Goal: Find specific page/section: Find specific page/section

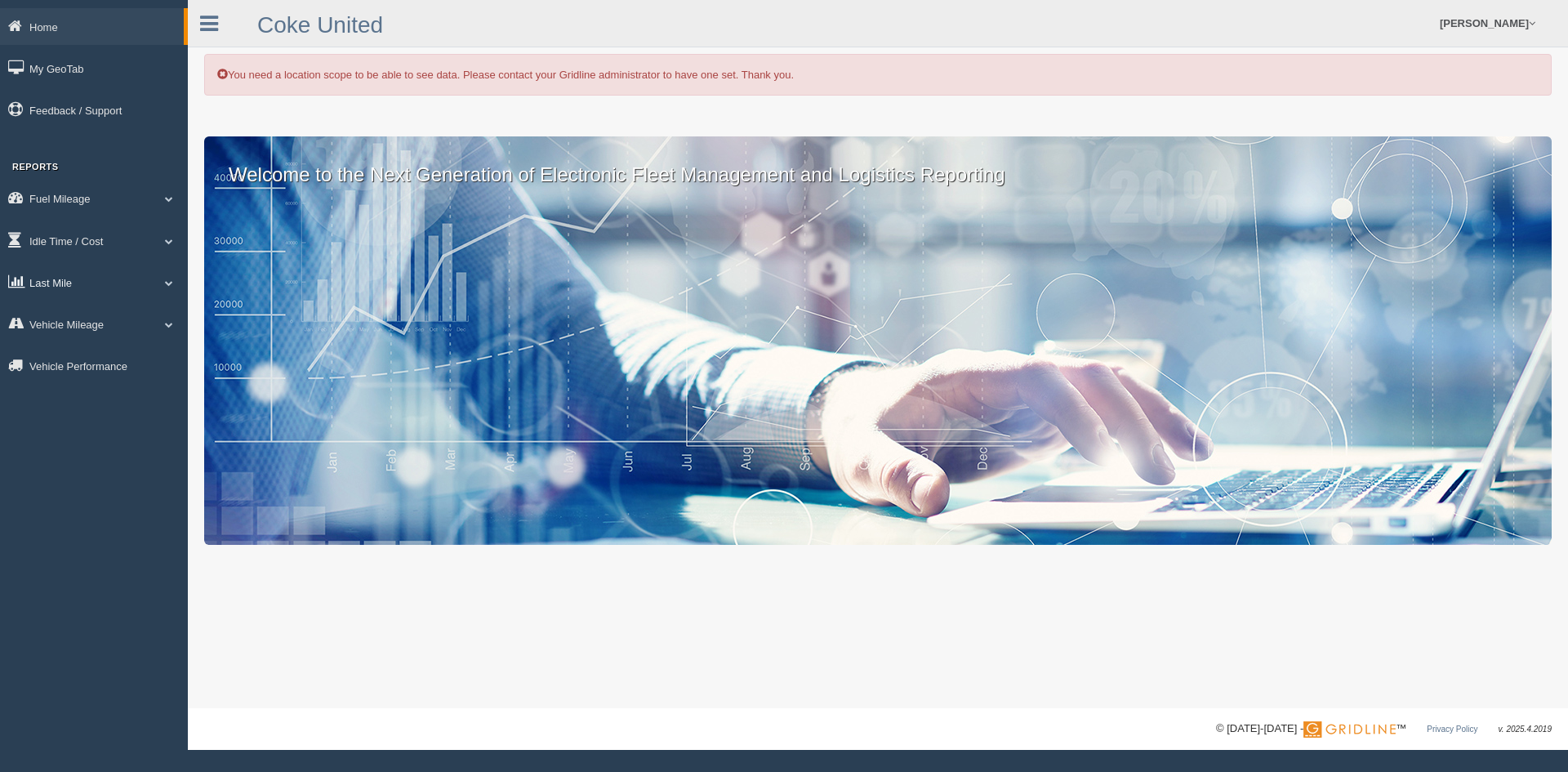
click at [72, 283] on link "Last Mile" at bounding box center [93, 282] width 188 height 37
click at [105, 349] on link "Zone Editor" at bounding box center [106, 349] width 154 height 29
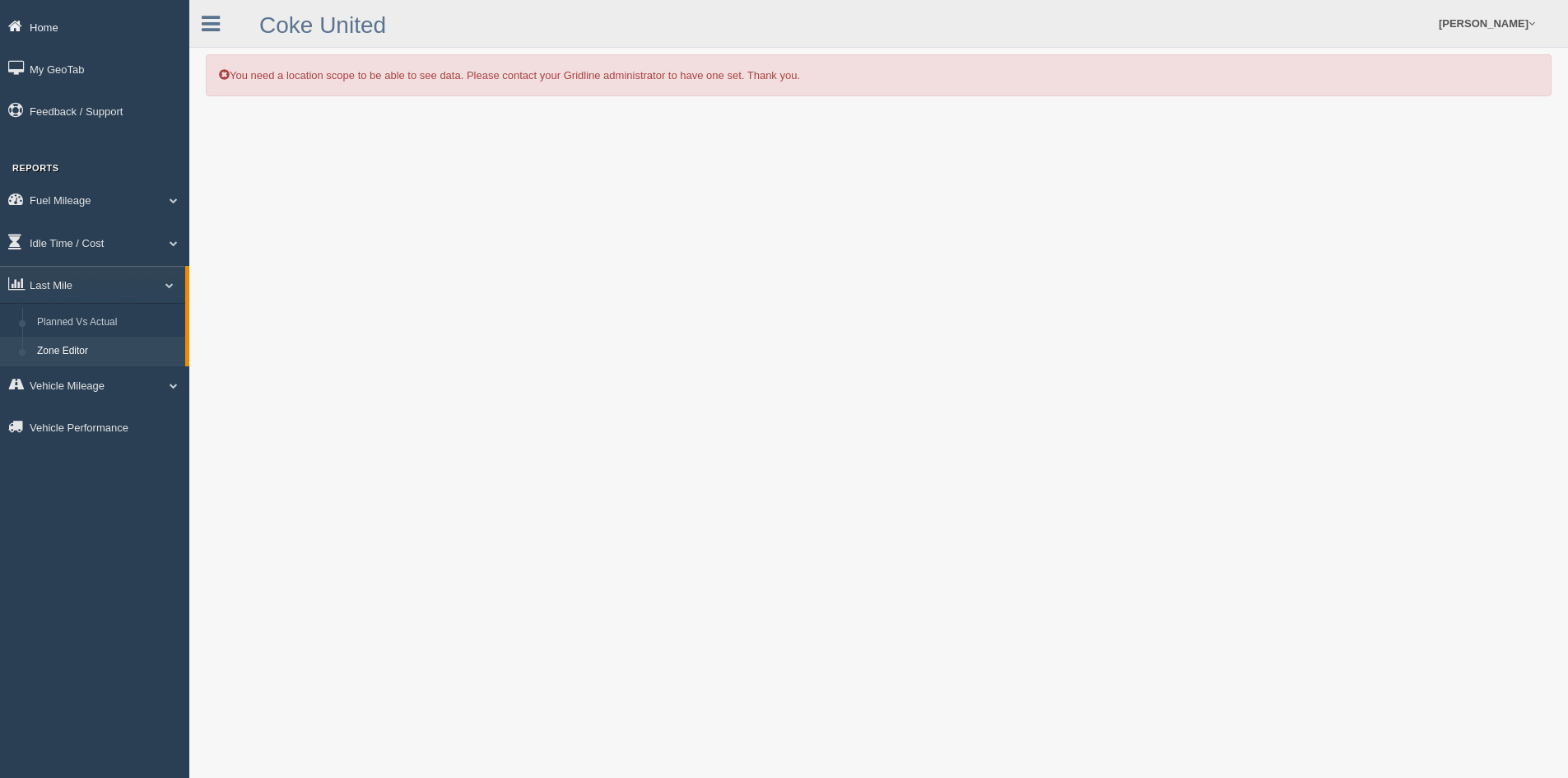
click at [68, 28] on link "Home" at bounding box center [94, 27] width 189 height 37
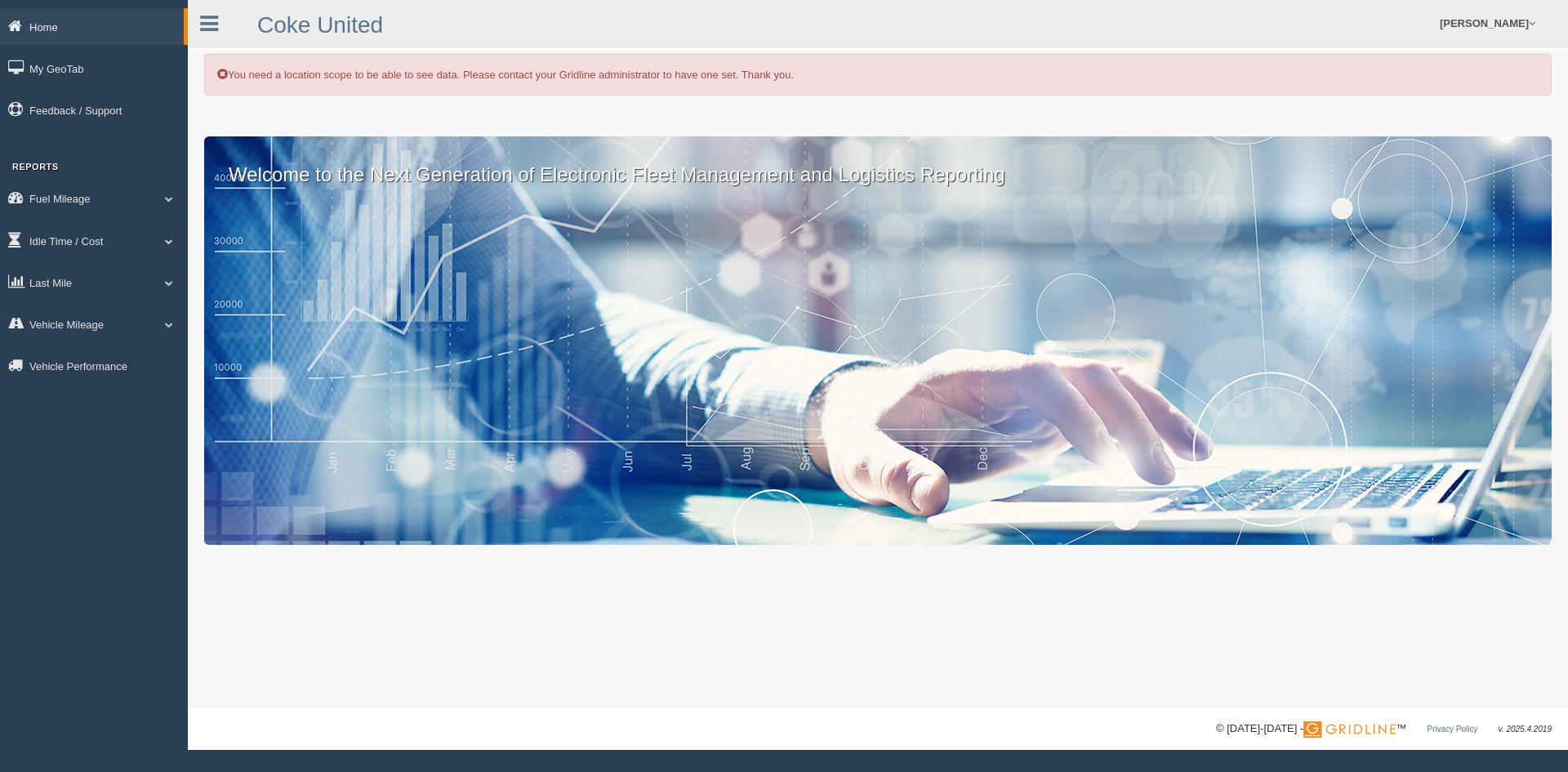
click at [64, 30] on link "Home" at bounding box center [92, 27] width 184 height 37
click at [67, 273] on link "Last Mile" at bounding box center [93, 282] width 188 height 37
click at [86, 340] on link "Zone Editor" at bounding box center [106, 349] width 154 height 29
